Goal: Navigation & Orientation: Understand site structure

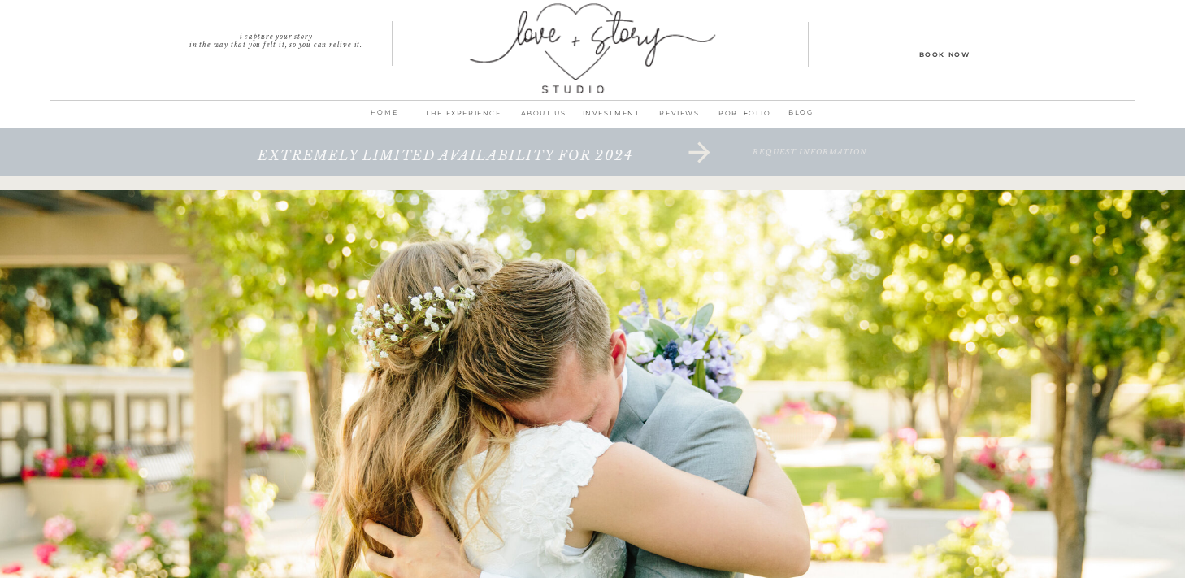
scroll to position [19, 0]
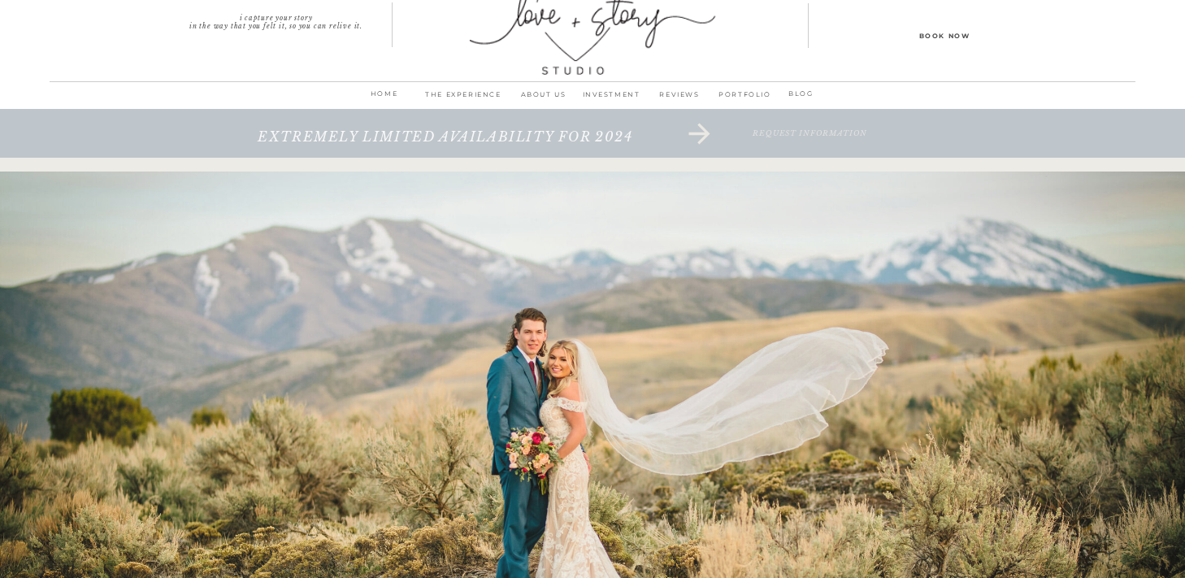
click at [730, 91] on p "PORTFOLIO" at bounding box center [744, 99] width 63 height 23
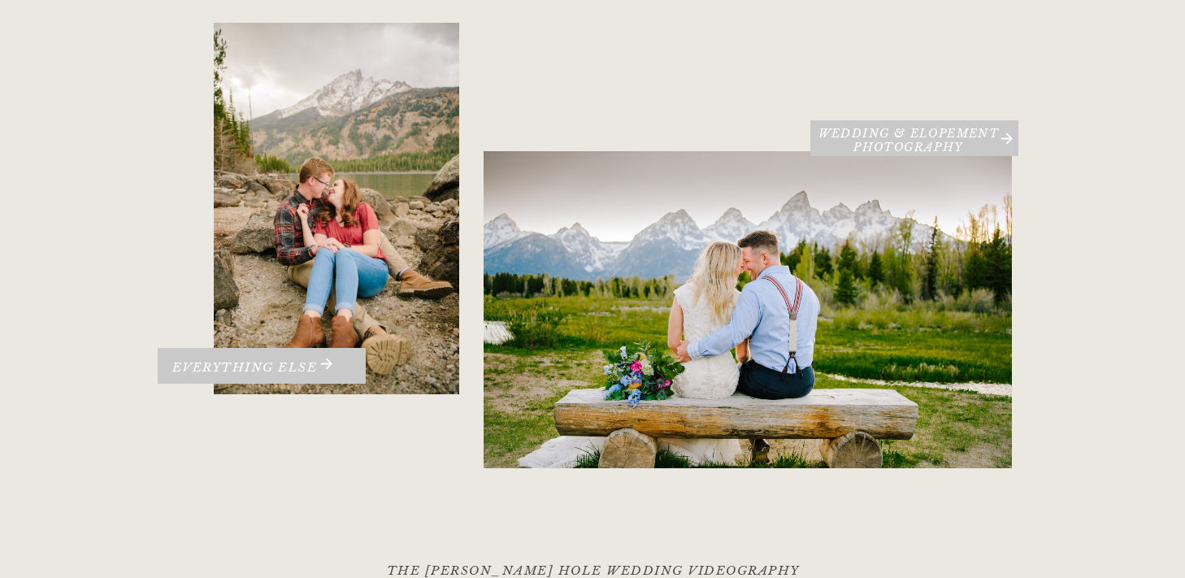
scroll to position [258, 0]
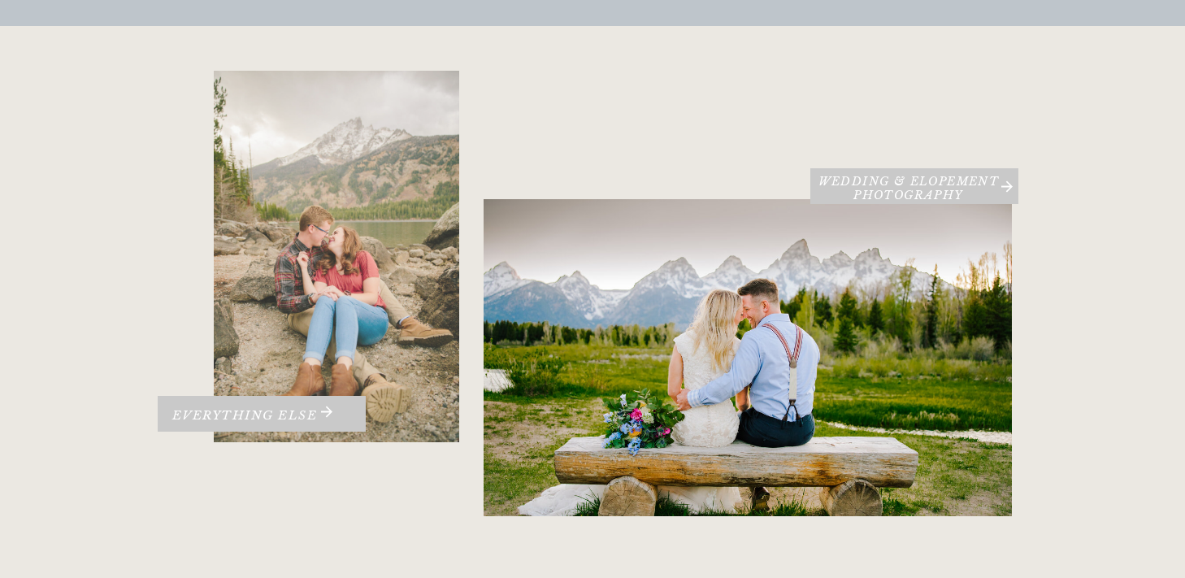
click at [336, 394] on div at bounding box center [336, 256] width 245 height 371
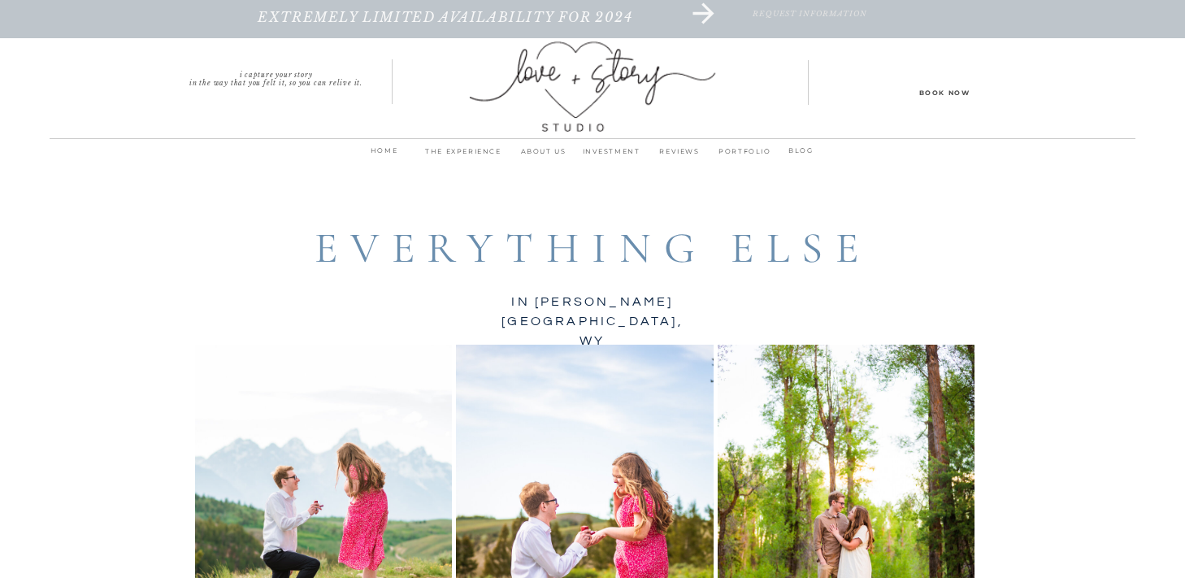
scroll to position [6, 0]
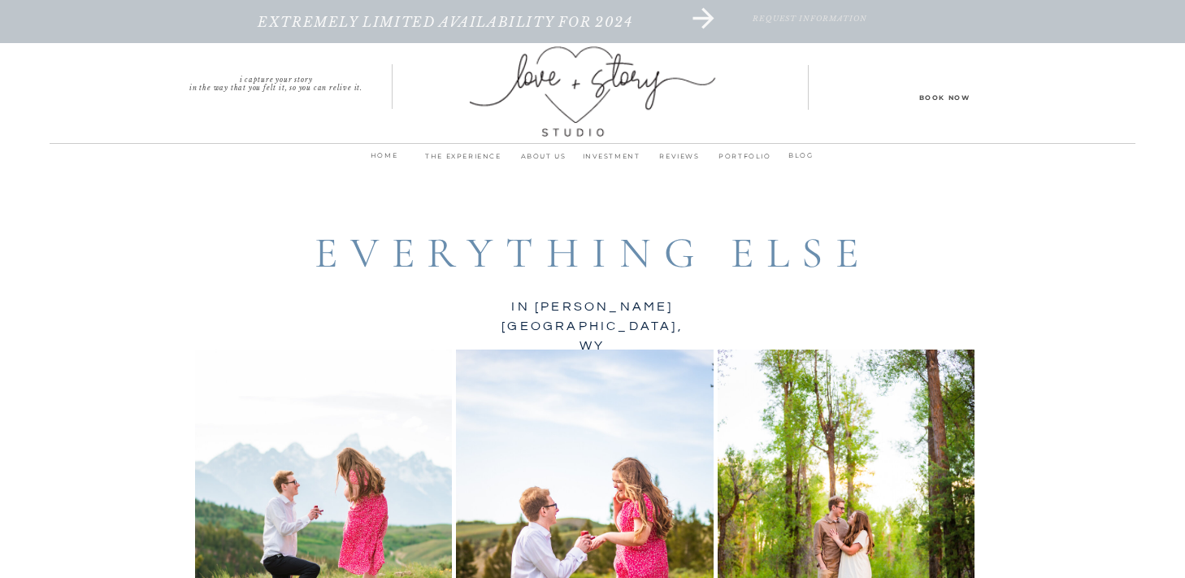
click at [734, 157] on p "PORTFOLIO" at bounding box center [744, 160] width 63 height 23
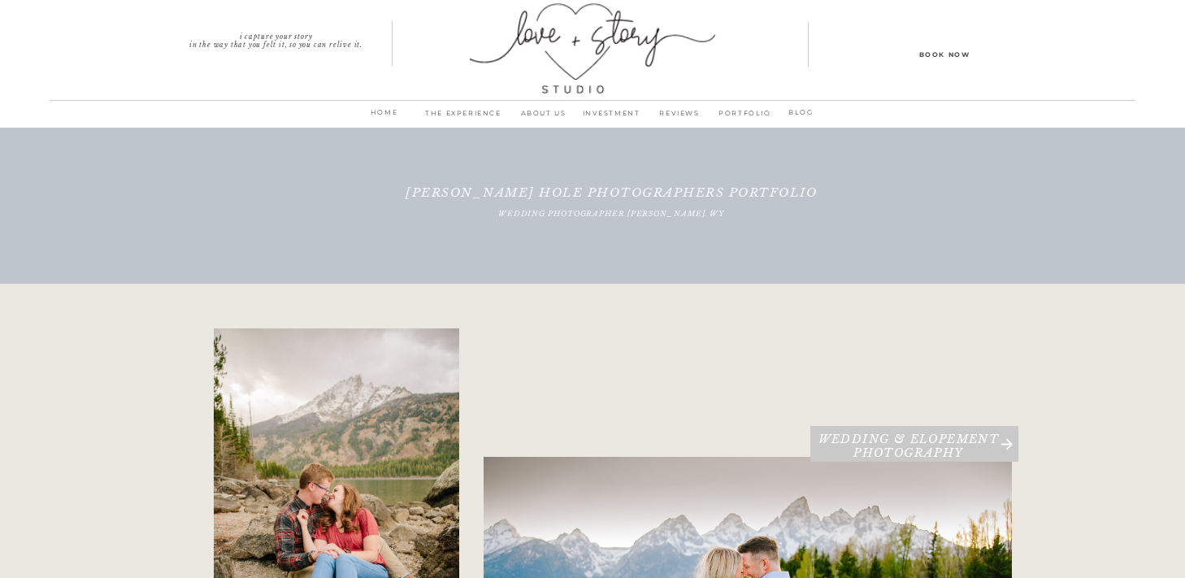
click at [681, 110] on p "REVIEWS" at bounding box center [679, 117] width 68 height 23
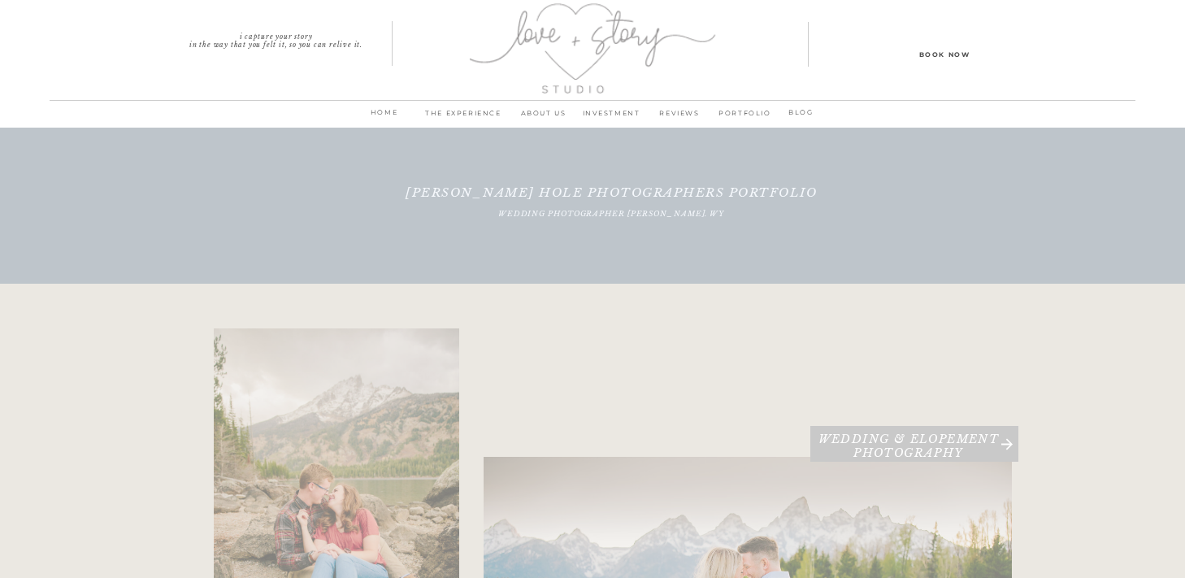
scroll to position [258, 0]
